Goal: Information Seeking & Learning: Find specific fact

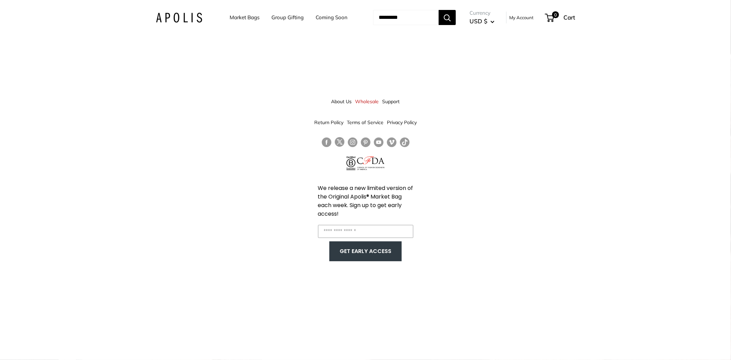
click at [395, 100] on link "Support" at bounding box center [391, 101] width 17 height 12
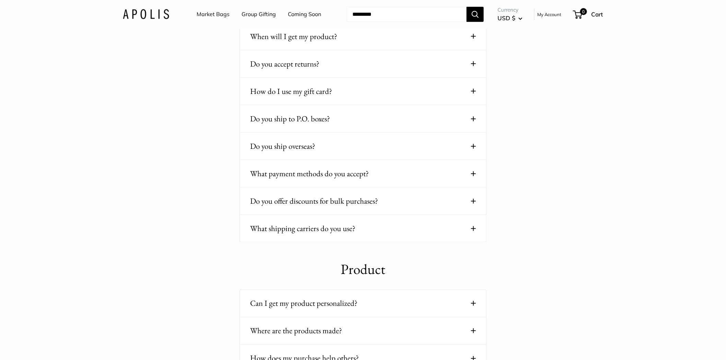
scroll to position [266, 0]
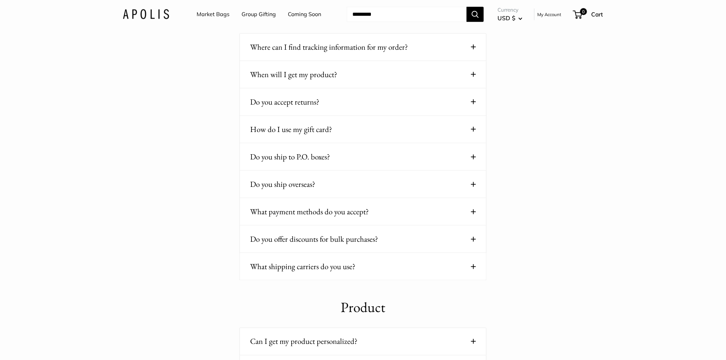
click at [355, 67] on div "When will I get my product? Before we ship, the product goes through a special …" at bounding box center [362, 74] width 247 height 27
click at [354, 73] on button "When will I get my product?" at bounding box center [363, 74] width 226 height 13
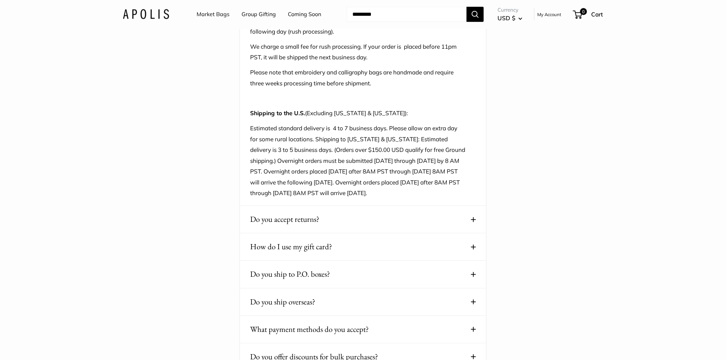
scroll to position [350, 0]
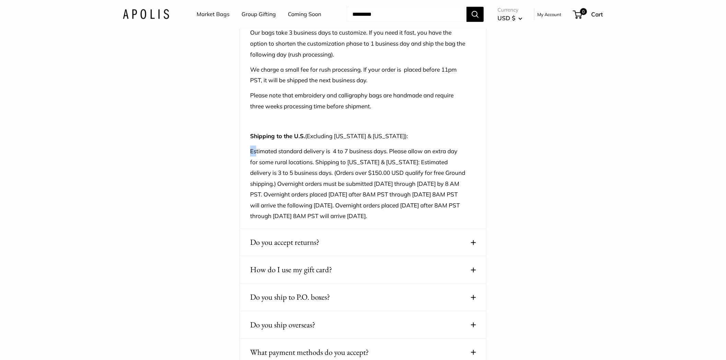
drag, startPoint x: 244, startPoint y: 152, endPoint x: 255, endPoint y: 151, distance: 11.4
click at [255, 151] on div "When will I get my product? Before we ship, the product goes through a special …" at bounding box center [362, 104] width 247 height 252
click at [346, 158] on p "Estimated standard delivery is 4 to 7 business days. Please allow an extra day …" at bounding box center [357, 184] width 215 height 76
click at [362, 156] on p "Estimated standard delivery is 4 to 7 business days. Please allow an extra day …" at bounding box center [357, 184] width 215 height 76
drag, startPoint x: 308, startPoint y: 146, endPoint x: 414, endPoint y: 156, distance: 106.4
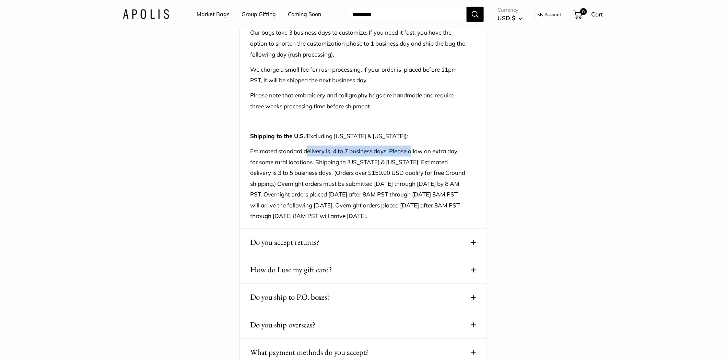
click at [414, 156] on p "Estimated standard delivery is 4 to 7 business days. Please allow an extra day …" at bounding box center [357, 184] width 215 height 76
click at [412, 158] on p "Estimated standard delivery is 4 to 7 business days. Please allow an extra day …" at bounding box center [357, 184] width 215 height 76
click at [297, 170] on p "Estimated standard delivery is 4 to 7 business days. Please allow an extra day …" at bounding box center [357, 184] width 215 height 76
drag, startPoint x: 253, startPoint y: 166, endPoint x: 303, endPoint y: 165, distance: 50.1
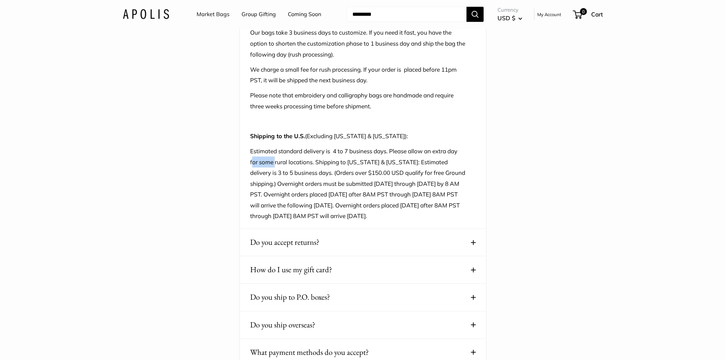
click at [295, 165] on p "Estimated standard delivery is 4 to 7 business days. Please allow an extra day …" at bounding box center [357, 184] width 215 height 76
drag, startPoint x: 308, startPoint y: 165, endPoint x: 306, endPoint y: 170, distance: 5.7
click at [308, 166] on p "Estimated standard delivery is 4 to 7 business days. Please allow an extra day …" at bounding box center [357, 184] width 215 height 76
click at [306, 170] on p "Estimated standard delivery is 4 to 7 business days. Please allow an extra day …" at bounding box center [357, 184] width 215 height 76
click at [303, 172] on p "Estimated standard delivery is 4 to 7 business days. Please allow an extra day …" at bounding box center [357, 184] width 215 height 76
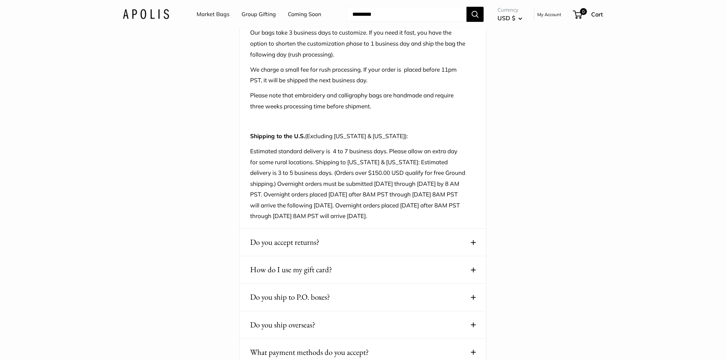
click at [277, 180] on p "Estimated standard delivery is 4 to 7 business days. Please allow an extra day …" at bounding box center [357, 184] width 215 height 76
